Goal: Transaction & Acquisition: Purchase product/service

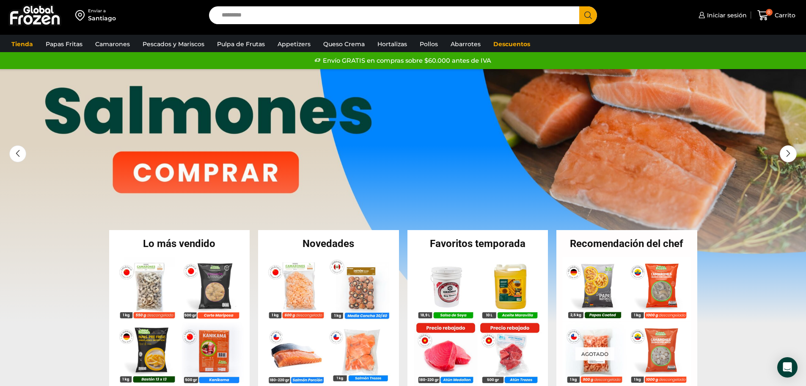
click at [254, 17] on input "Search input" at bounding box center [397, 15] width 358 height 18
type input "*****"
click at [579, 6] on button "Search" at bounding box center [588, 15] width 18 height 18
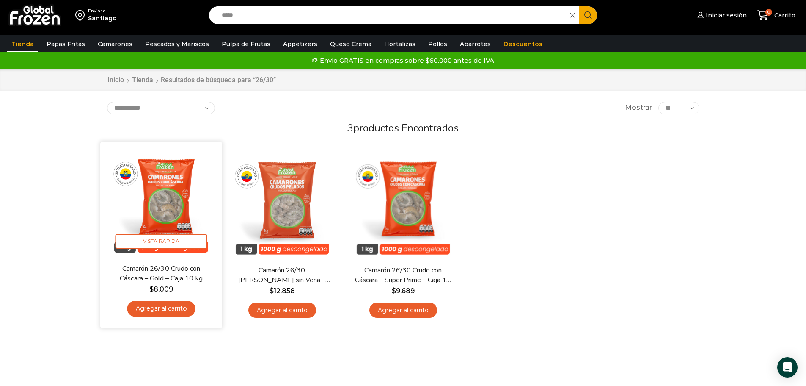
click at [169, 199] on img at bounding box center [161, 202] width 109 height 109
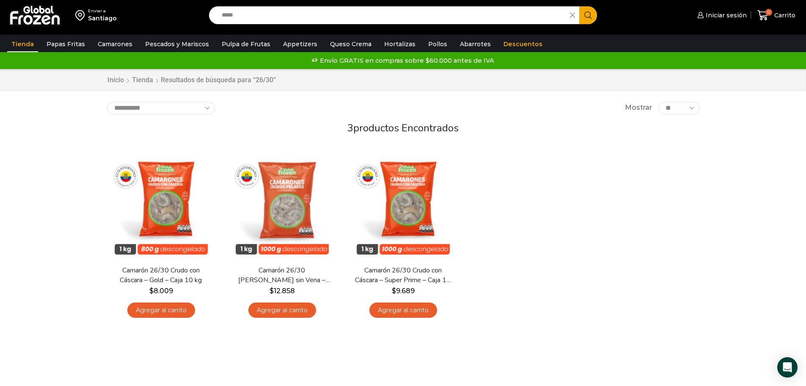
click at [507, 233] on div "En stock Vista Rápida Camarón 26/30 Crudo con Cáscara – Gold – Caja 10 kg $ 8.0…" at bounding box center [403, 236] width 605 height 185
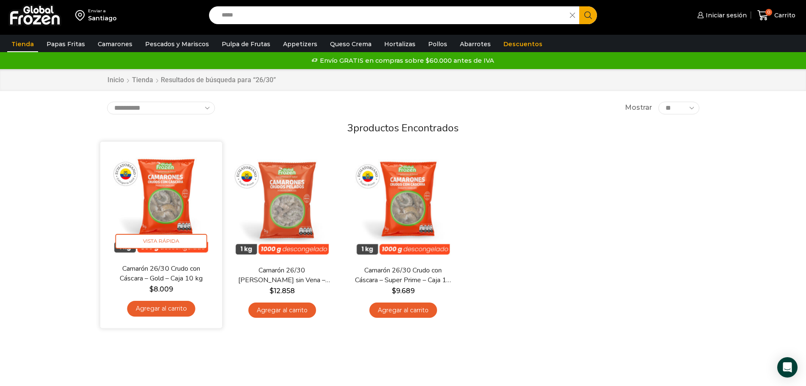
click at [168, 212] on img at bounding box center [161, 202] width 109 height 109
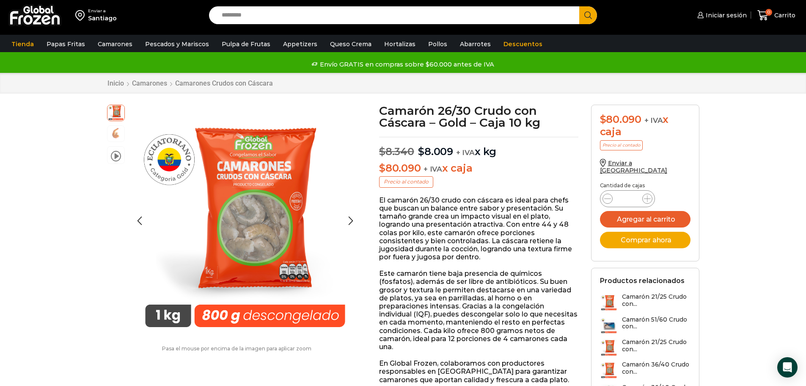
click at [116, 135] on img at bounding box center [116, 132] width 17 height 17
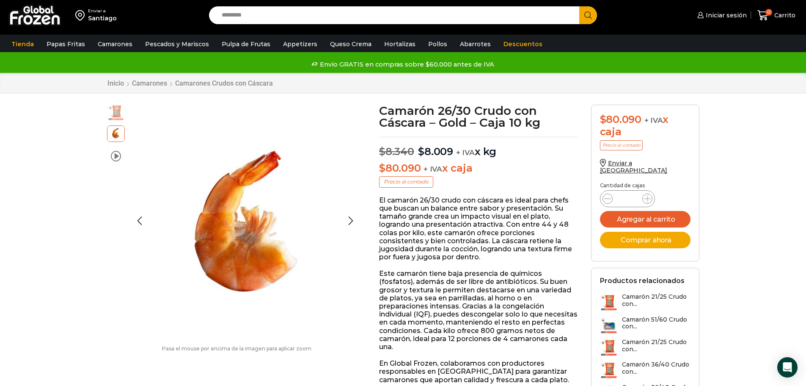
click at [116, 114] on img at bounding box center [116, 112] width 17 height 17
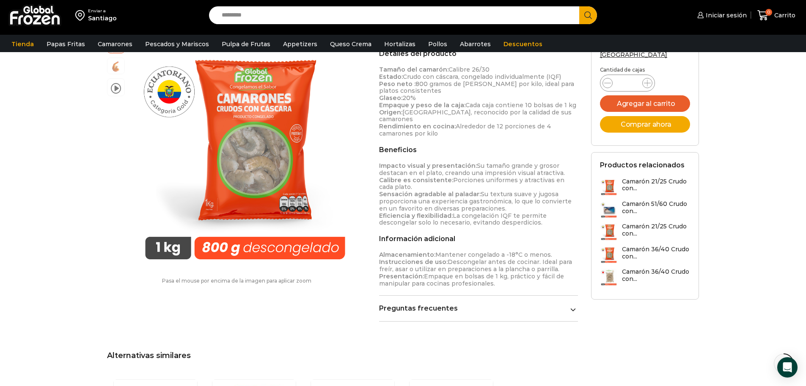
scroll to position [339, 0]
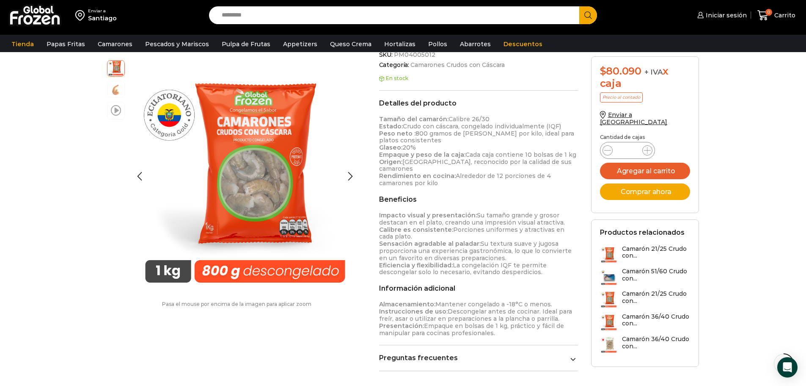
drag, startPoint x: 353, startPoint y: 2, endPoint x: 113, endPoint y: 111, distance: 263.6
click at [113, 111] on span at bounding box center [116, 109] width 10 height 11
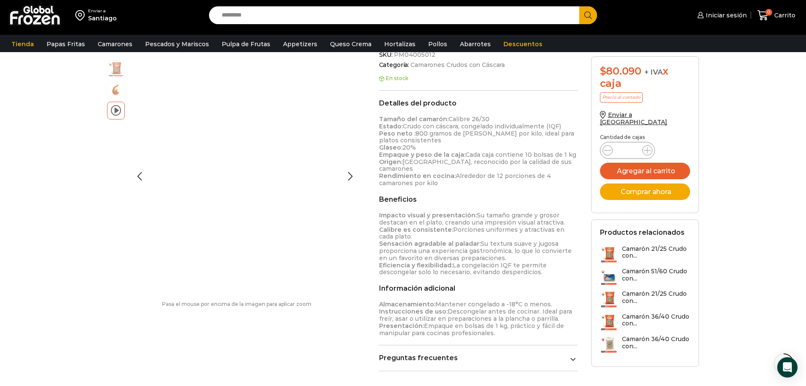
click at [113, 111] on span at bounding box center [116, 109] width 10 height 11
click at [60, 123] on div "Enviar a Santiago Search input Search Iniciar sesión" at bounding box center [403, 258] width 806 height 1194
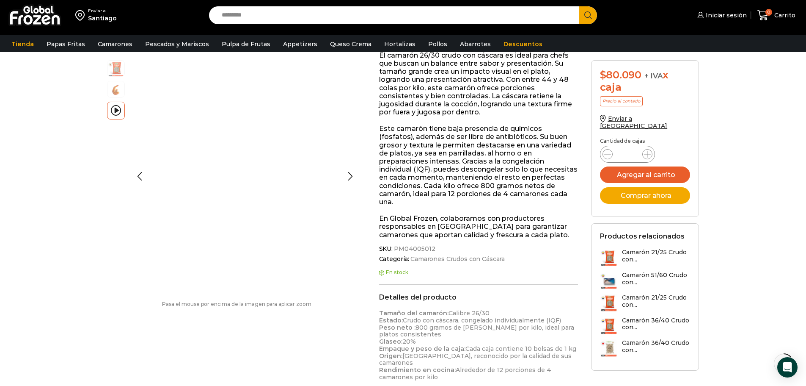
scroll to position [127, 0]
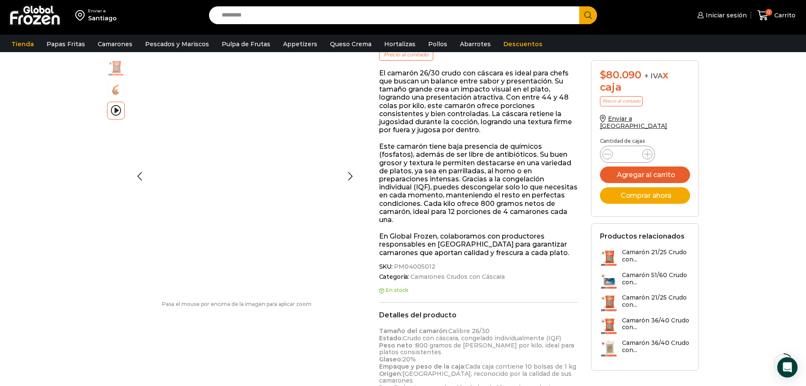
click at [117, 70] on img at bounding box center [116, 67] width 17 height 17
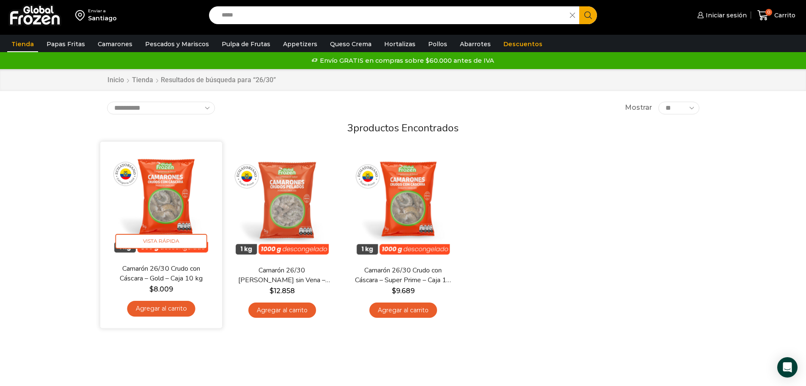
click at [165, 204] on img at bounding box center [161, 202] width 109 height 109
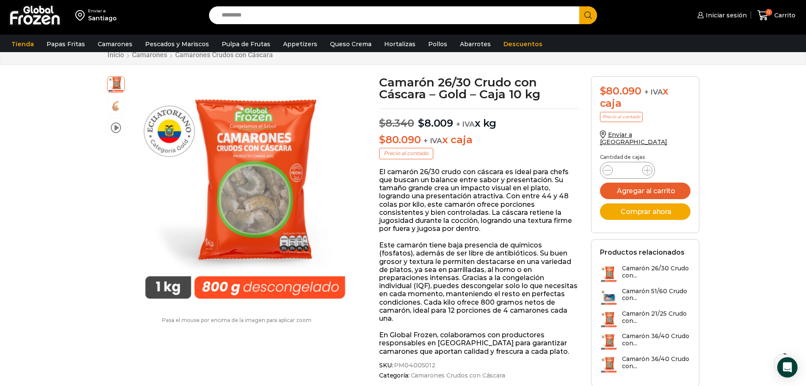
scroll to position [42, 0]
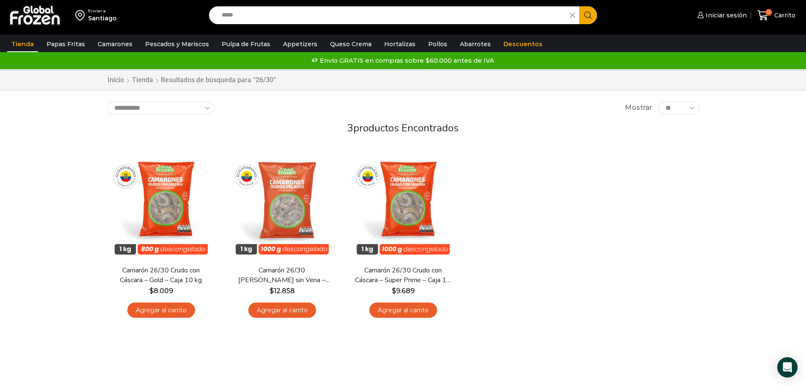
click at [585, 286] on div "En stock Vista Rápida Camarón 26/30 Crudo con Cáscara – Gold – Caja 10 kg $ 8.0…" at bounding box center [403, 236] width 605 height 185
drag, startPoint x: 523, startPoint y: 289, endPoint x: 514, endPoint y: 286, distance: 9.1
click at [523, 289] on div "En stock Vista Rápida Camarón 26/30 Crudo con Cáscara – Gold – Caja 10 kg $ 8.0…" at bounding box center [403, 236] width 605 height 185
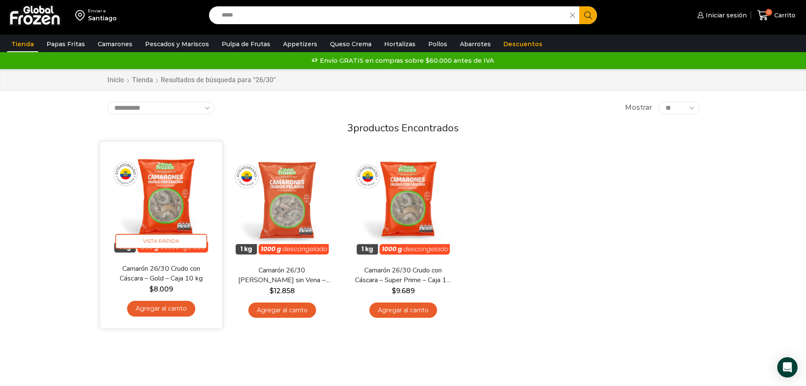
click at [168, 190] on img at bounding box center [161, 202] width 109 height 109
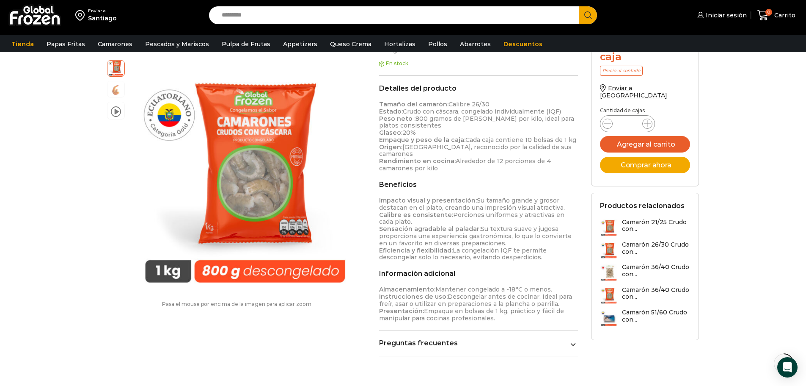
scroll to position [339, 0]
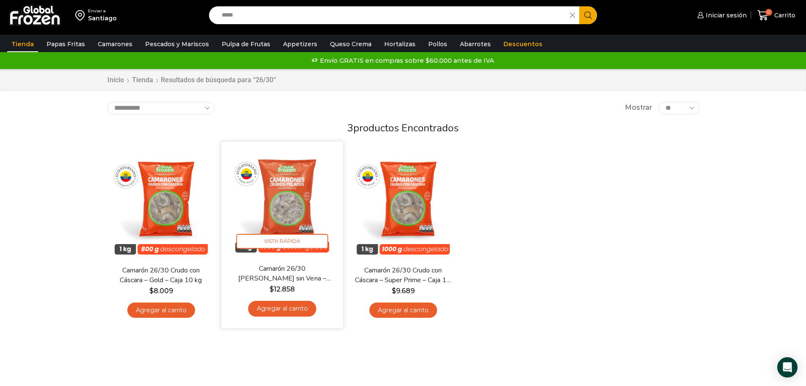
click at [307, 213] on img at bounding box center [282, 202] width 109 height 109
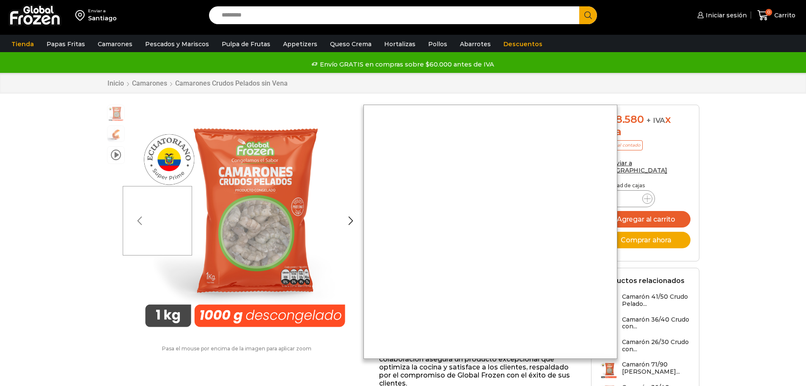
scroll to position [0, 0]
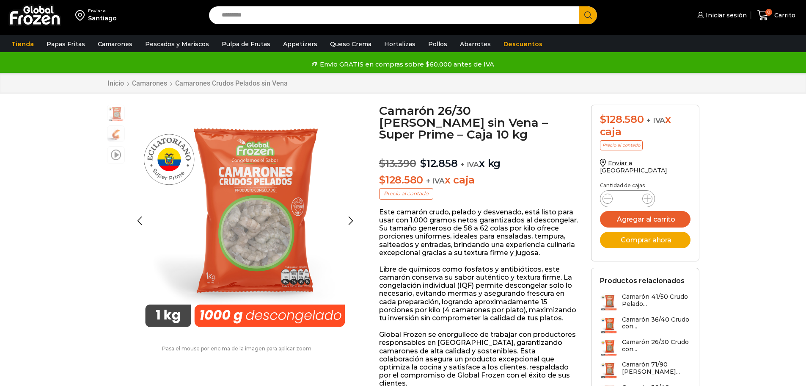
click at [114, 157] on span at bounding box center [116, 154] width 10 height 11
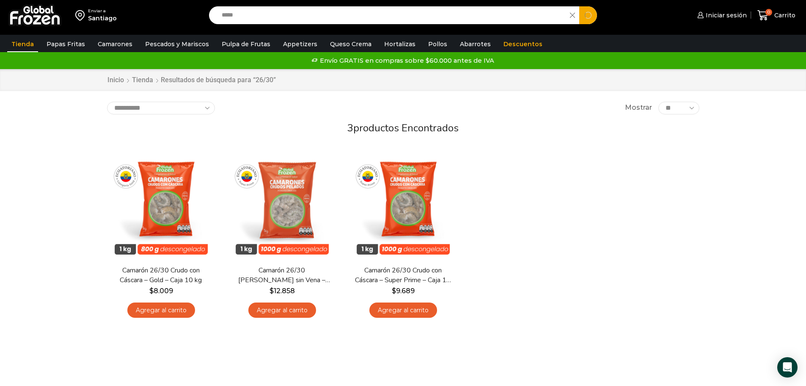
click at [267, 18] on input "*****" at bounding box center [392, 15] width 349 height 18
drag, startPoint x: 254, startPoint y: 18, endPoint x: 50, endPoint y: -16, distance: 206.8
click at [50, 0] on html "WordPress WooCommerce Themes Enviar a Santiago Search input ***** Search Inicia…" at bounding box center [403, 297] width 806 height 594
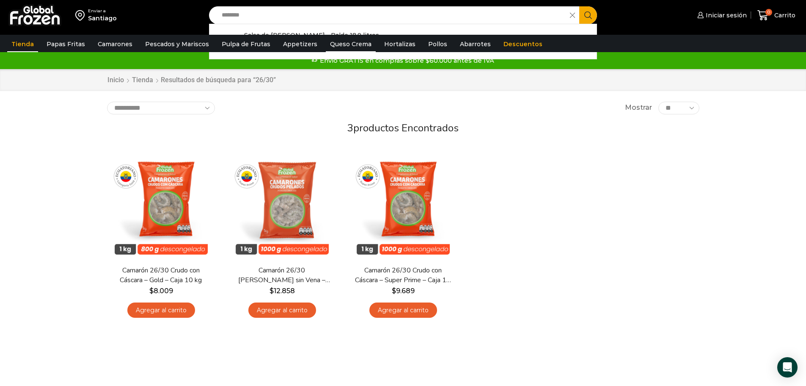
type input "********"
click at [579, 6] on button "Search" at bounding box center [588, 15] width 18 height 18
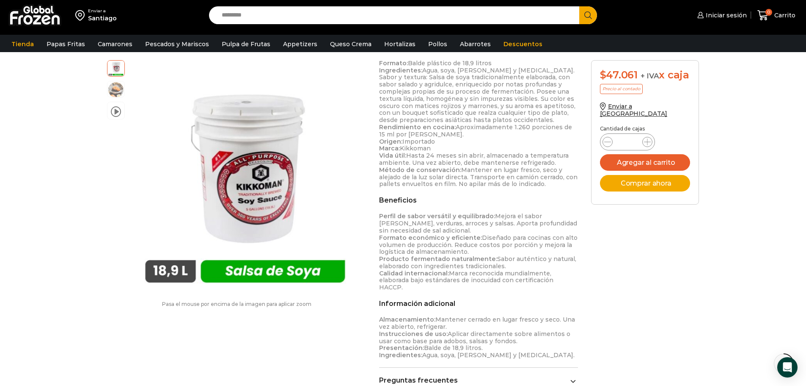
scroll to position [338, 0]
click at [234, 16] on input "Search input" at bounding box center [397, 15] width 358 height 18
type input "**********"
click at [579, 6] on button "Search" at bounding box center [588, 15] width 18 height 18
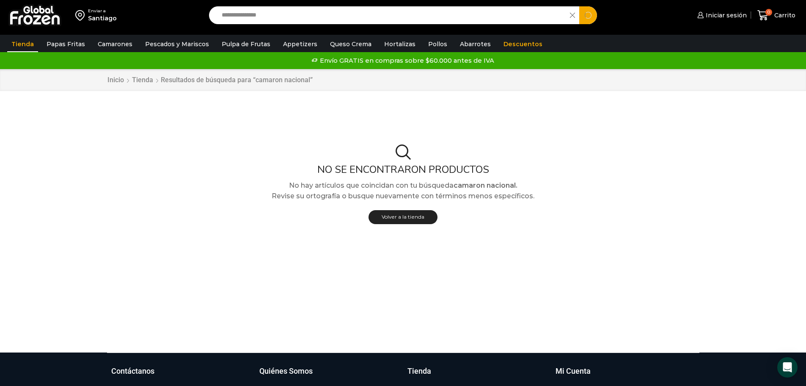
drag, startPoint x: 306, startPoint y: 16, endPoint x: 149, endPoint y: 14, distance: 157.0
click at [149, 14] on div "**********" at bounding box center [403, 15] width 802 height 30
click at [124, 222] on p "Volver a la tienda" at bounding box center [403, 217] width 605 height 14
click at [253, 16] on input "Search input" at bounding box center [392, 15] width 349 height 18
type input "*****"
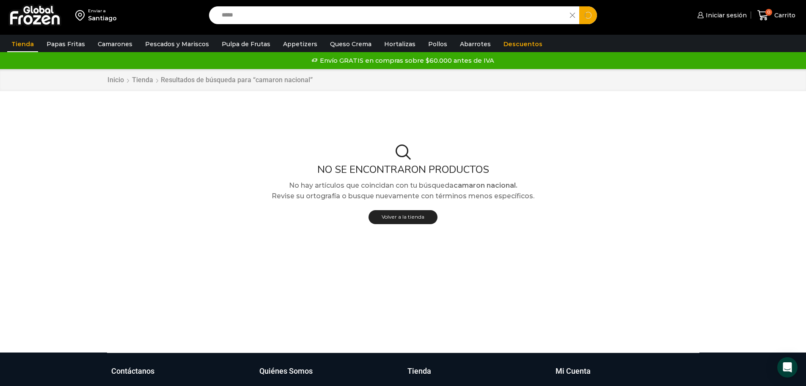
click at [579, 6] on button "Search" at bounding box center [588, 15] width 18 height 18
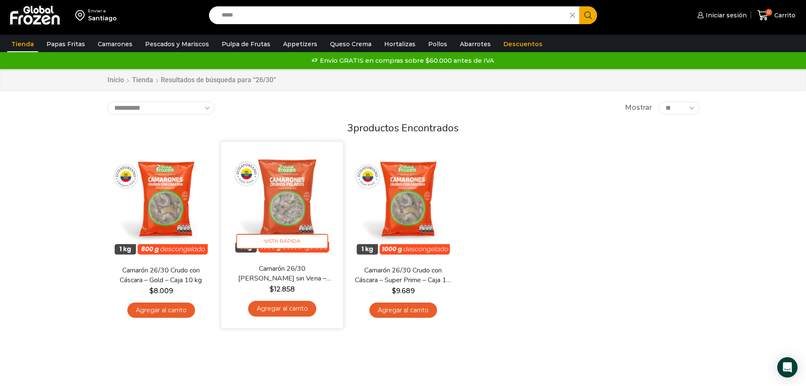
click at [296, 204] on img at bounding box center [282, 202] width 109 height 109
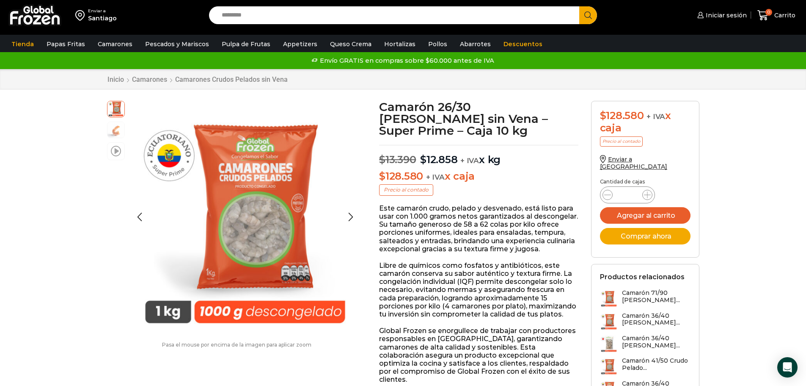
click at [116, 151] on span at bounding box center [116, 150] width 10 height 11
